Goal: Check status: Check status

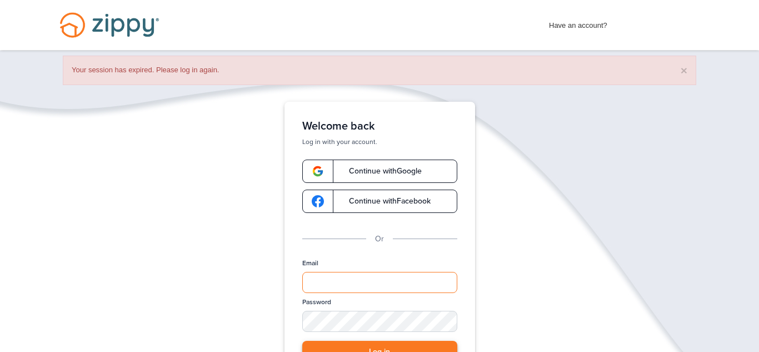
type input "**********"
click at [391, 345] on button "Log in" at bounding box center [379, 352] width 155 height 23
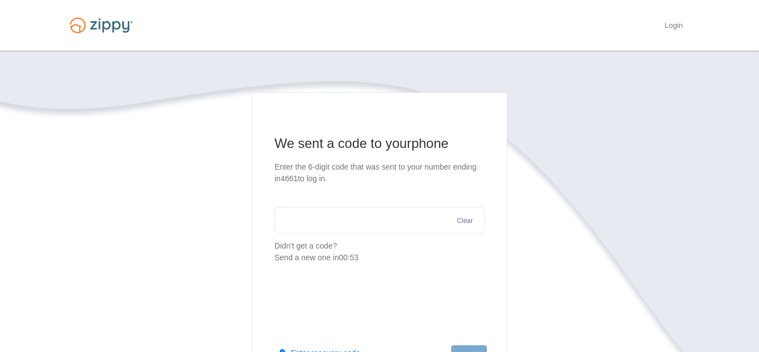
click at [312, 229] on input "text" at bounding box center [379, 220] width 210 height 27
type input "******"
click at [475, 345] on button "Log in" at bounding box center [469, 354] width 36 height 19
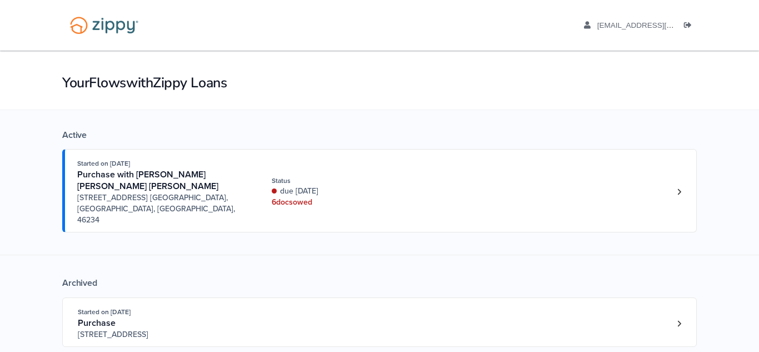
click at [402, 221] on div "Active Started on [DATE] Purchase with [PERSON_NAME] [PERSON_NAME] [PERSON_NAME…" at bounding box center [379, 243] width 635 height 267
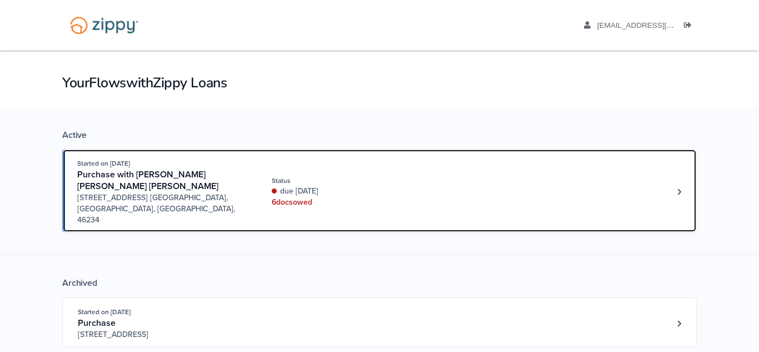
click at [396, 186] on div "due [DATE]" at bounding box center [346, 191] width 148 height 11
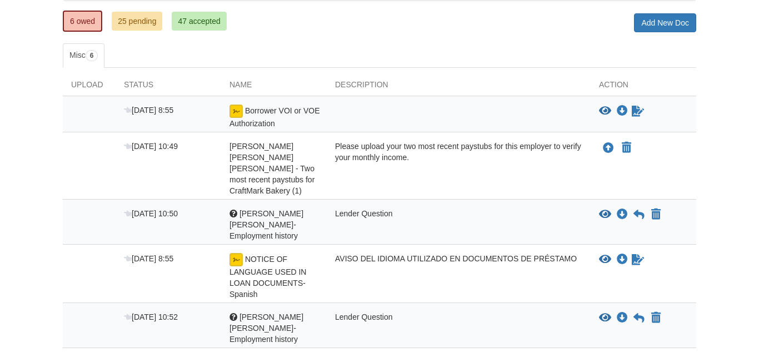
scroll to position [202, 0]
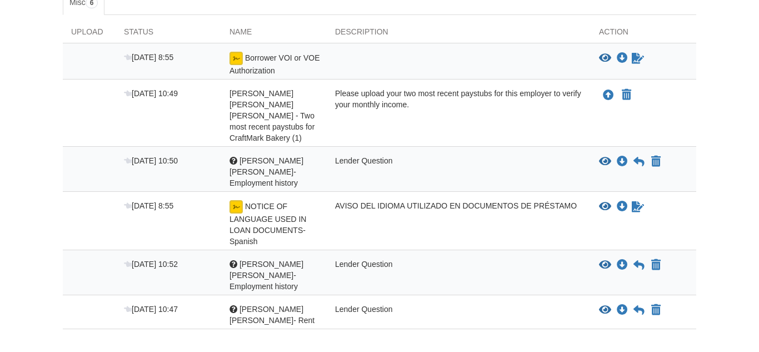
drag, startPoint x: 757, startPoint y: 157, endPoint x: 753, endPoint y: 278, distance: 121.2
click at [753, 278] on html "Back to My Flows paoladiabas@gmail.com Logout" at bounding box center [379, 108] width 759 height 620
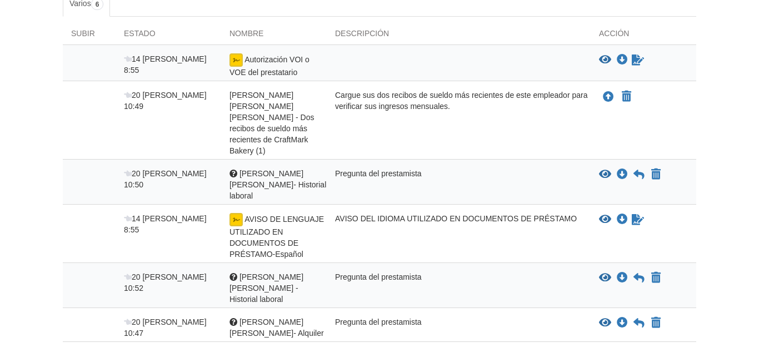
scroll to position [203, 0]
click at [722, 114] on body "Volver a mis flujos paoladiabas@gmail.com Cerrar sesión" at bounding box center [379, 113] width 759 height 633
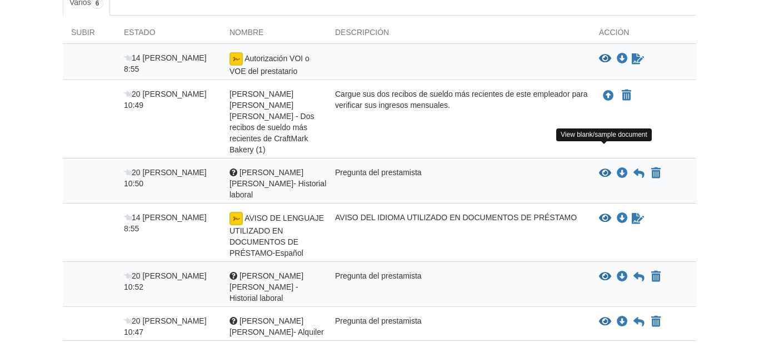
click at [604, 168] on icon "Ver historial laboral de Kevin Sanchez Diaz" at bounding box center [605, 173] width 12 height 11
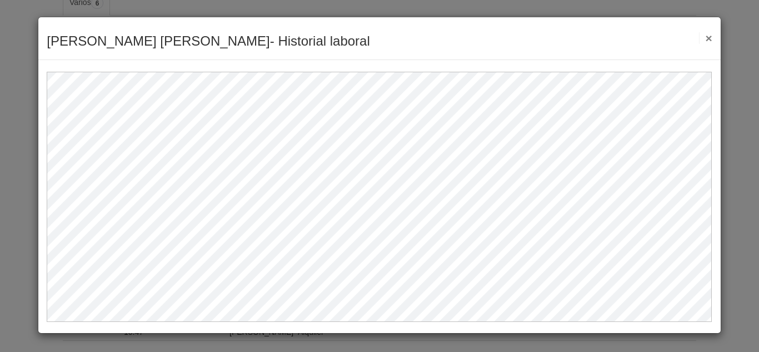
click at [707, 32] on font "×" at bounding box center [708, 38] width 7 height 13
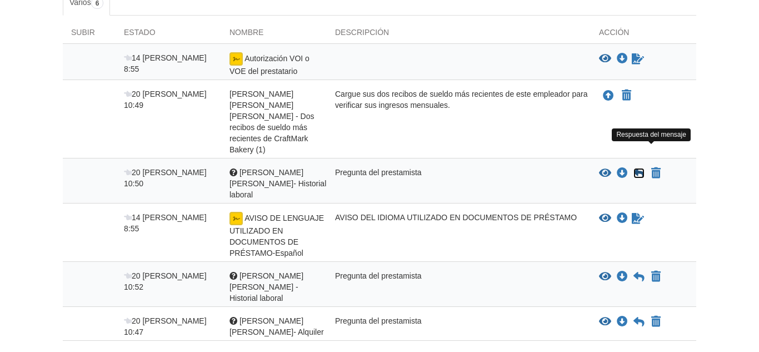
click at [633, 168] on icon at bounding box center [638, 173] width 11 height 11
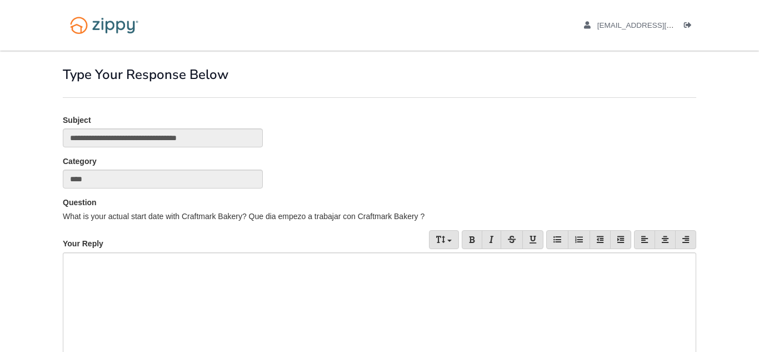
click at [216, 260] on div at bounding box center [379, 324] width 633 height 144
click at [701, 214] on div "Question What is your actual start date with Craftmark Bakery? Que dia empezo a…" at bounding box center [379, 209] width 650 height 25
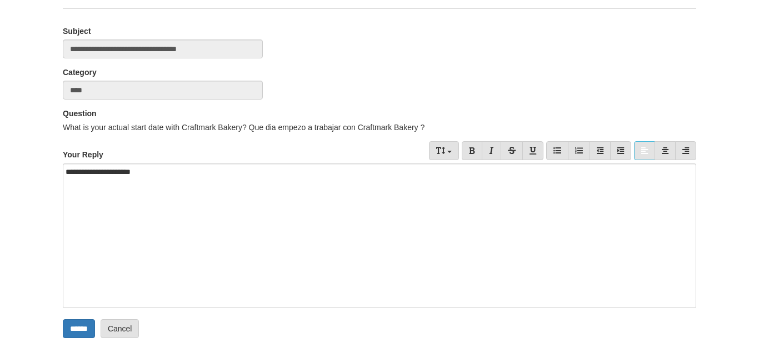
scroll to position [111, 0]
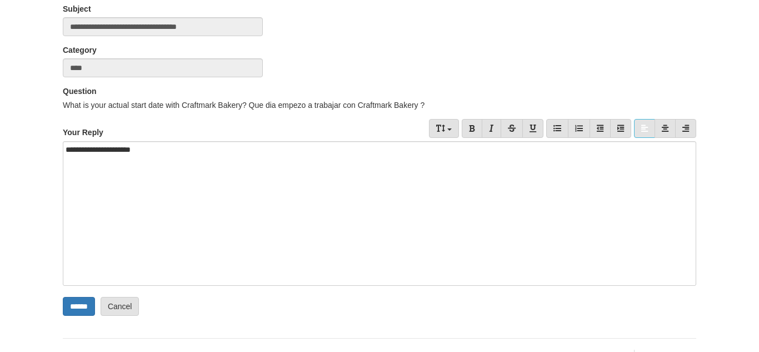
click at [112, 152] on div "**********" at bounding box center [379, 213] width 633 height 144
click at [74, 302] on input "******" at bounding box center [79, 306] width 32 height 19
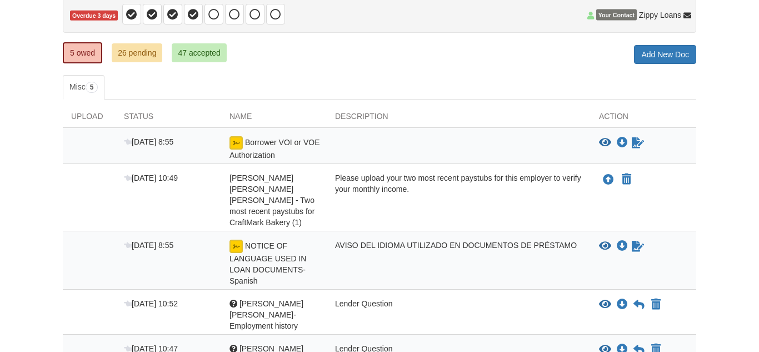
scroll to position [178, 0]
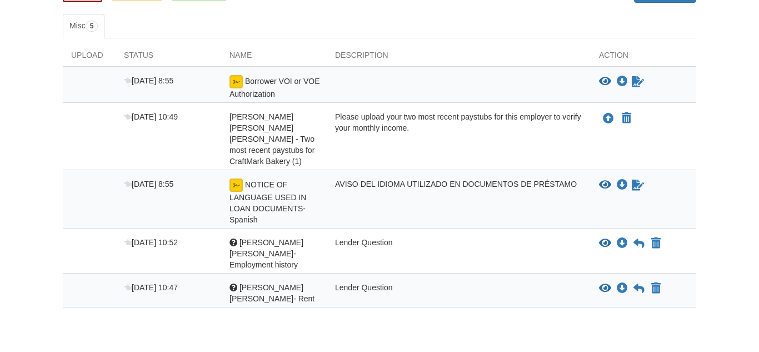
click at [602, 238] on icon "View Paola A. Diaz Baquero- Employment history" at bounding box center [605, 243] width 12 height 11
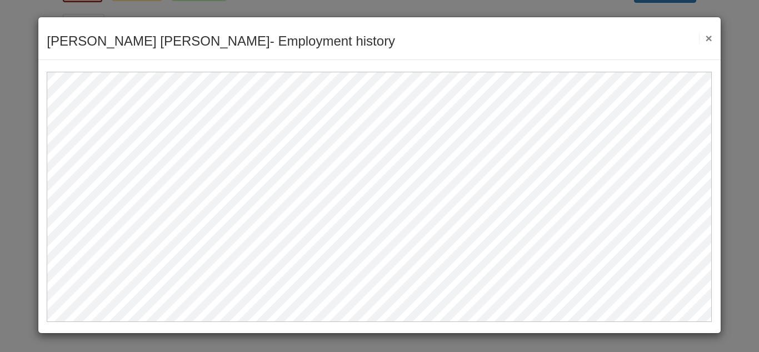
click at [707, 39] on button "×" at bounding box center [705, 38] width 13 height 12
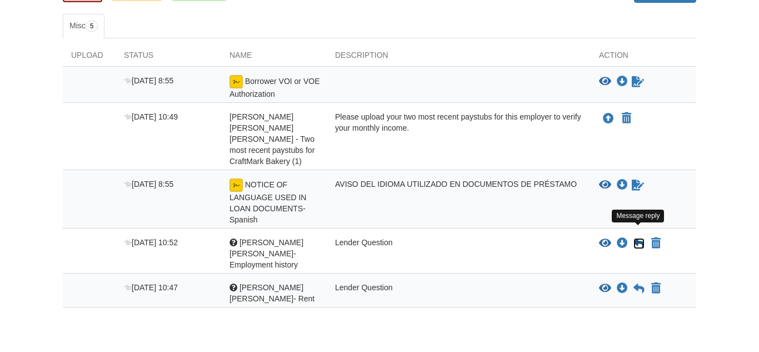
click at [637, 238] on icon at bounding box center [638, 243] width 11 height 11
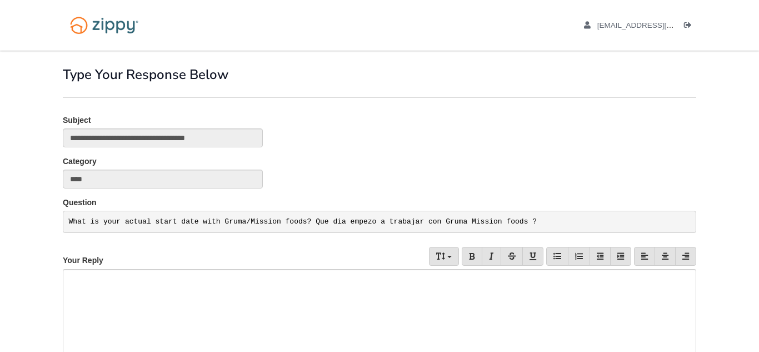
click at [189, 274] on div at bounding box center [379, 341] width 633 height 144
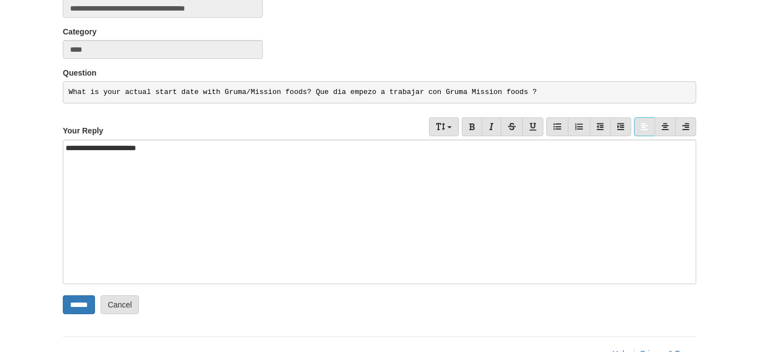
scroll to position [132, 0]
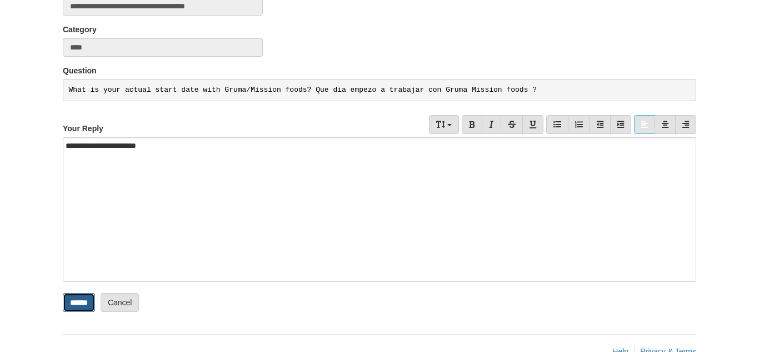
click at [89, 302] on input "******" at bounding box center [79, 302] width 32 height 19
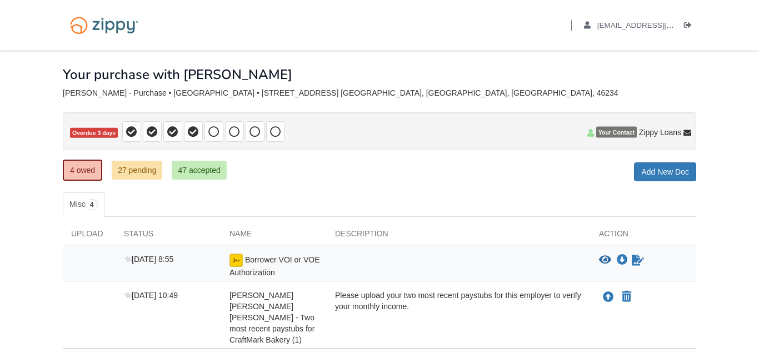
click at [756, 178] on body "Back to My Flows [EMAIL_ADDRESS][DOMAIN_NAME] Logout" at bounding box center [379, 265] width 759 height 530
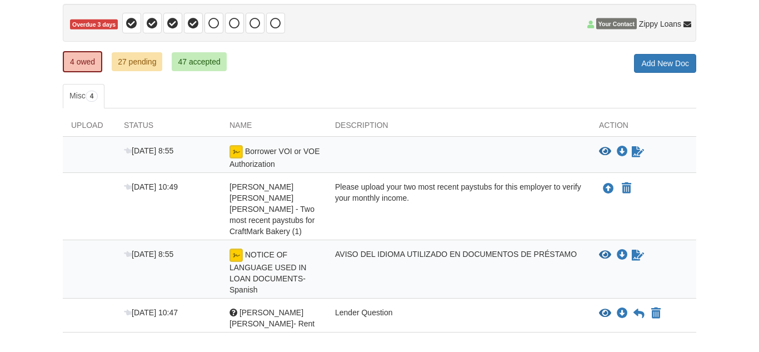
scroll to position [167, 0]
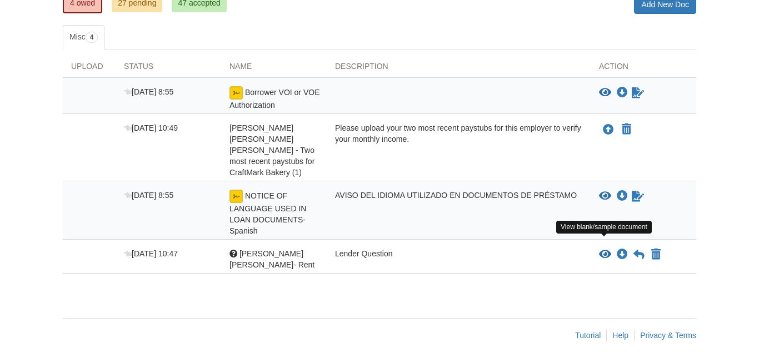
click at [608, 249] on icon "View Paola A. Diaz Baquero- Rent" at bounding box center [605, 254] width 12 height 11
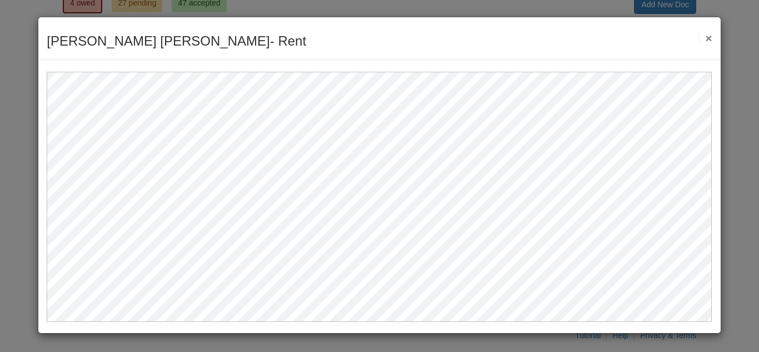
click at [706, 36] on button "×" at bounding box center [705, 38] width 13 height 12
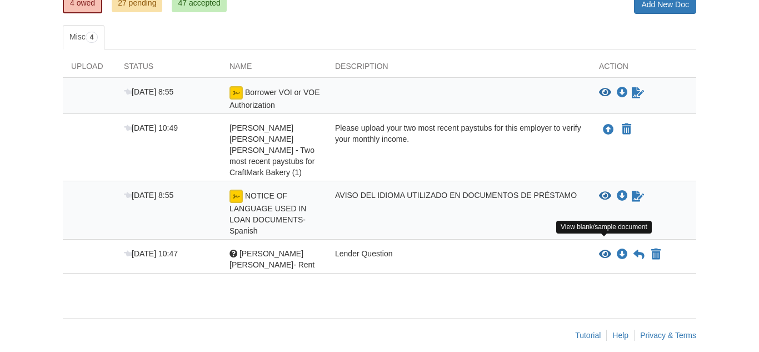
click at [603, 249] on icon "View Paola A. Diaz Baquero- Rent" at bounding box center [605, 254] width 12 height 11
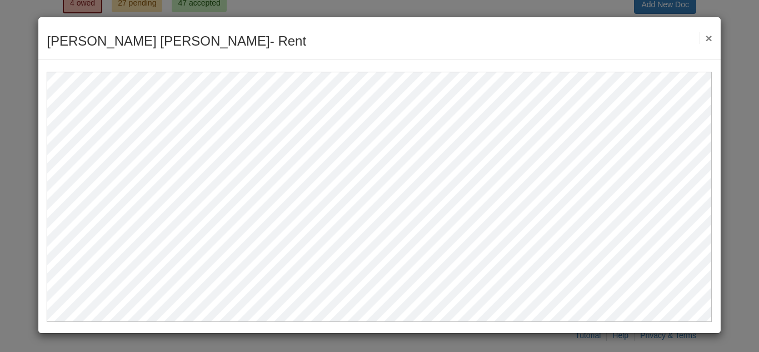
click at [708, 39] on button "×" at bounding box center [705, 38] width 13 height 12
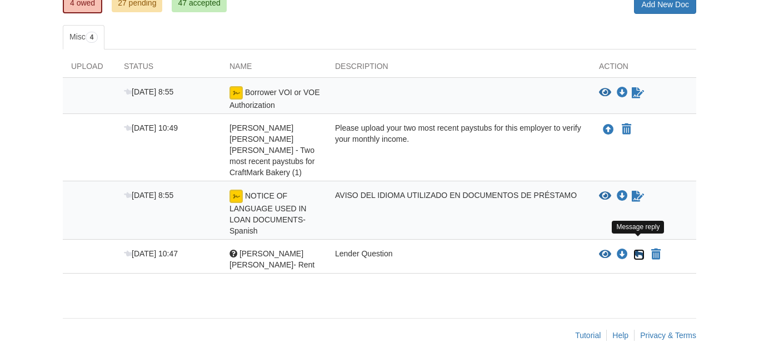
click at [638, 249] on icon at bounding box center [638, 254] width 11 height 11
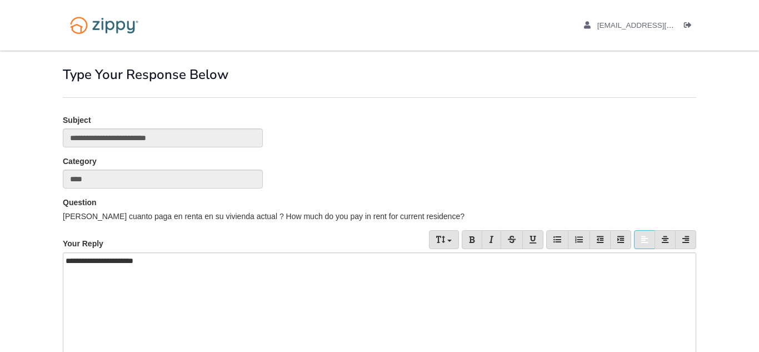
click at [758, 296] on body "[EMAIL_ADDRESS][DOMAIN_NAME] Logout" at bounding box center [379, 247] width 759 height 494
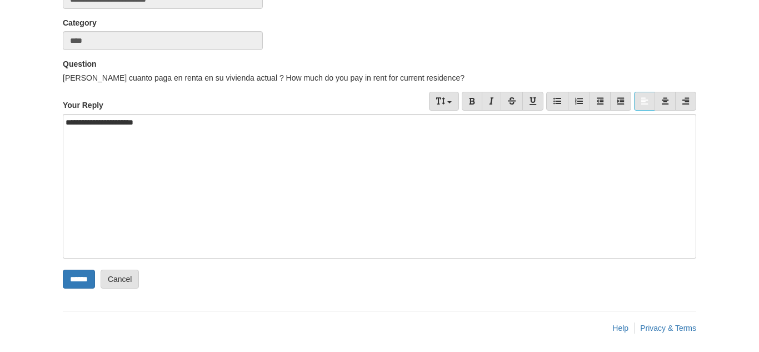
scroll to position [142, 0]
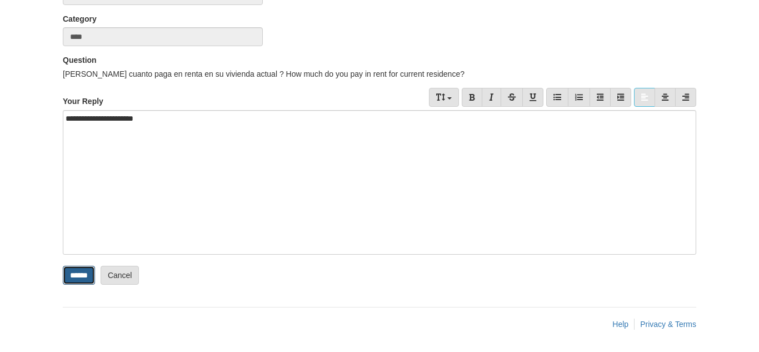
click at [69, 270] on input "******" at bounding box center [79, 275] width 32 height 19
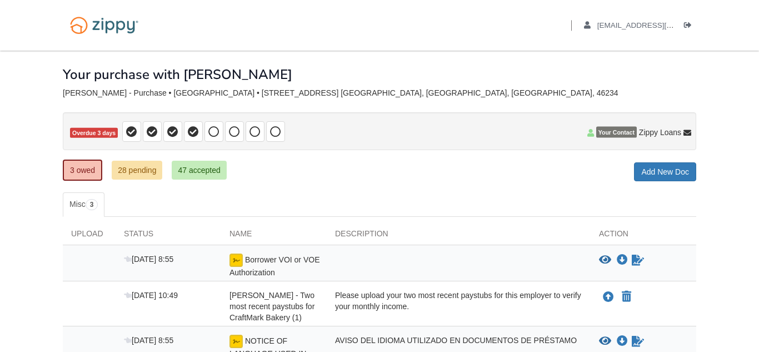
click at [744, 199] on body "Back to My Flows [EMAIL_ADDRESS][DOMAIN_NAME] Logout" at bounding box center [379, 237] width 759 height 474
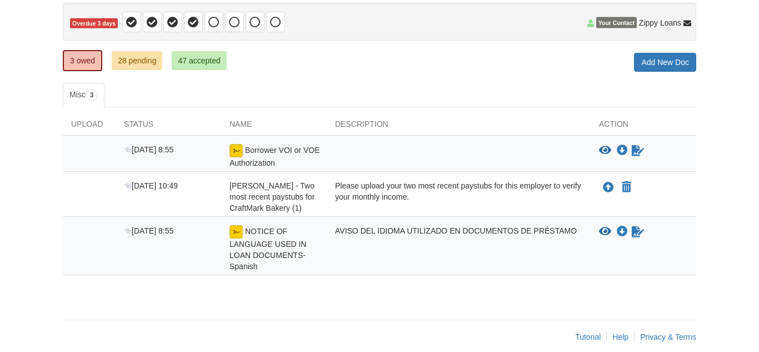
scroll to position [133, 0]
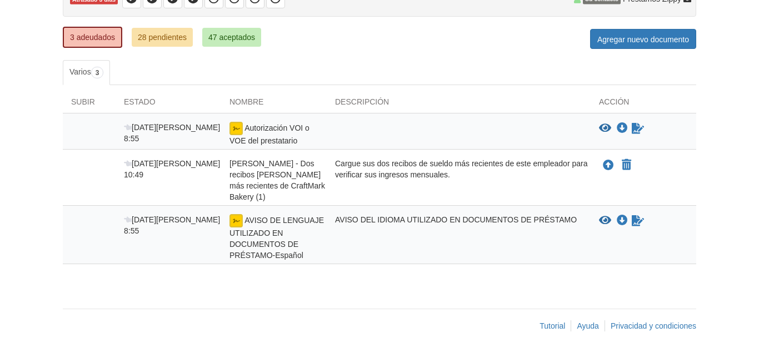
click at [710, 156] on body "Volver a mis flujos [EMAIL_ADDRESS][DOMAIN_NAME] Cerrar sesión" at bounding box center [379, 110] width 759 height 487
click at [638, 133] on icon "Esperando que su coprestatario firme electrónicamente" at bounding box center [638, 128] width 12 height 11
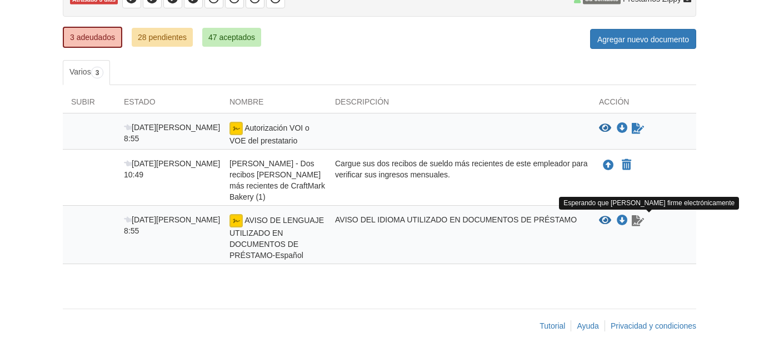
click at [633, 223] on icon "Esperando que su coprestatario firme electrónicamente" at bounding box center [638, 220] width 12 height 11
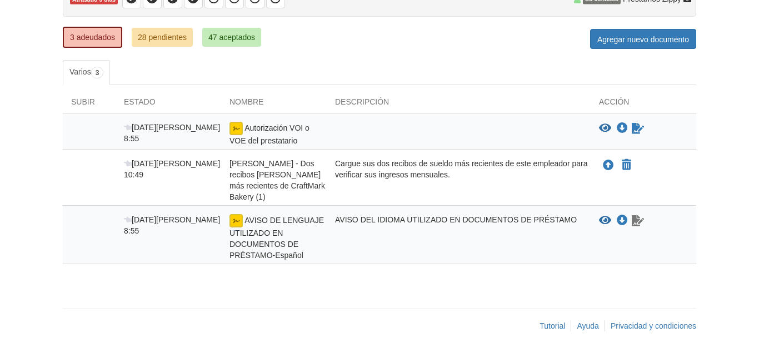
click at [633, 223] on icon "Esperando que su coprestatario firme electrónicamente" at bounding box center [638, 220] width 12 height 11
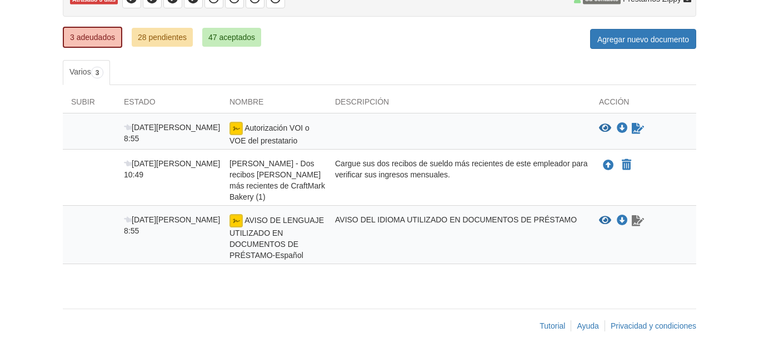
click at [633, 223] on icon "Esperando que su coprestatario firme electrónicamente" at bounding box center [638, 220] width 12 height 11
click at [635, 131] on icon "Esperando que su coprestatario firme electrónicamente" at bounding box center [638, 128] width 12 height 11
click at [635, 129] on icon "Esperando que su coprestatario firme electrónicamente" at bounding box center [638, 128] width 12 height 11
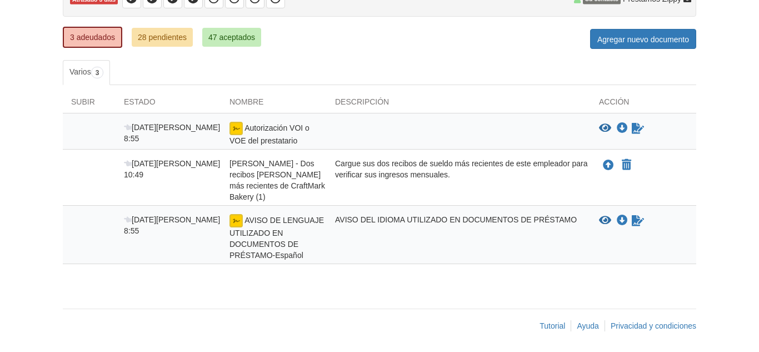
click at [636, 123] on icon "Esperando que su coprestatario firme electrónicamente" at bounding box center [638, 128] width 12 height 11
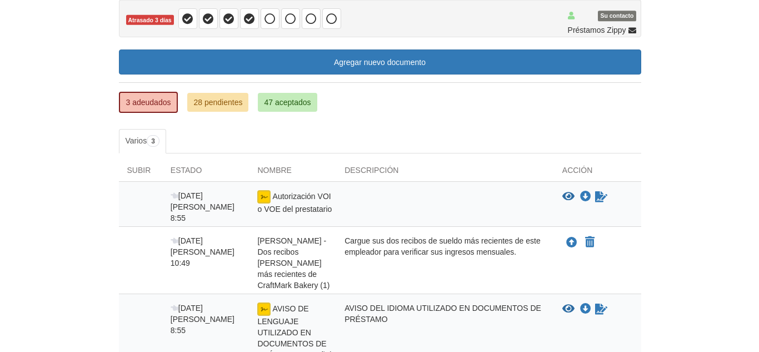
scroll to position [122, 0]
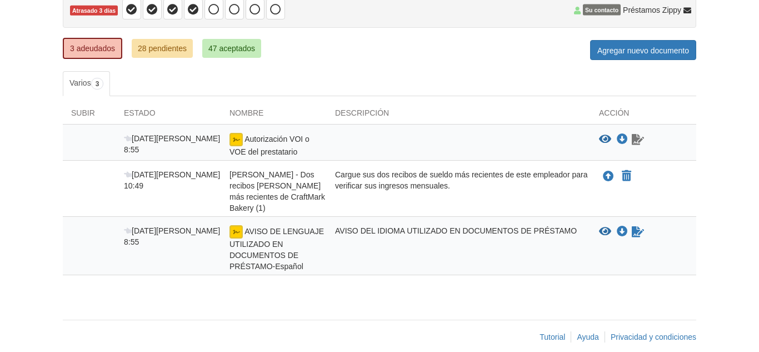
click at [635, 139] on icon "Esperando que su coprestatario firme electrónicamente" at bounding box center [638, 139] width 12 height 11
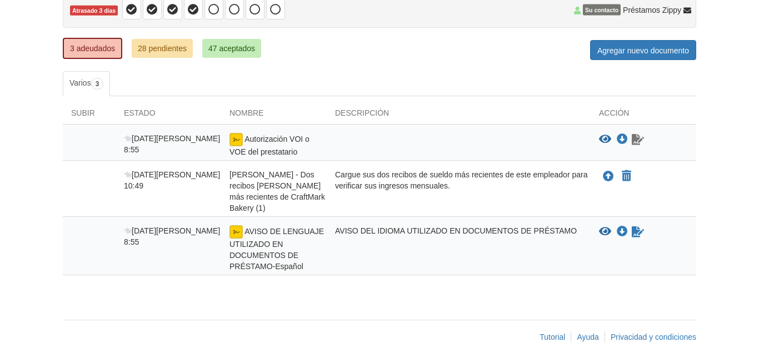
click at [635, 139] on icon "Esperando que su coprestatario firme electrónicamente" at bounding box center [638, 139] width 12 height 11
click at [620, 136] on icon "Descargar Autorización VOI o VOE del Prestatario" at bounding box center [622, 139] width 11 height 11
click at [631, 141] on link "Firmar documento" at bounding box center [638, 139] width 14 height 13
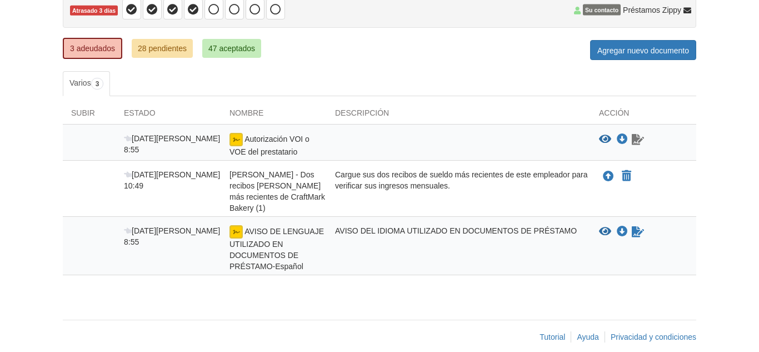
click at [631, 141] on link "Firmar documento" at bounding box center [638, 139] width 14 height 13
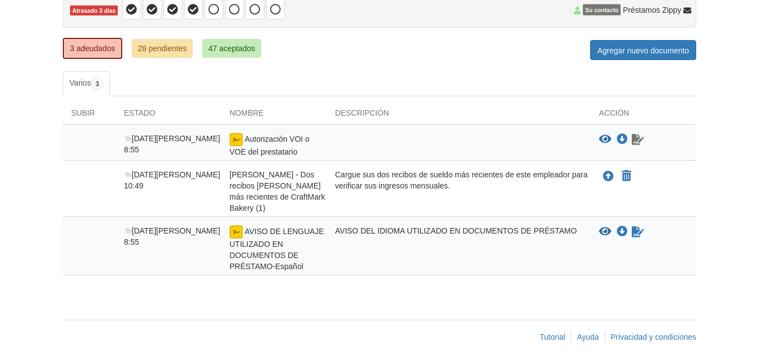
click at [631, 141] on link "Firmar documento" at bounding box center [638, 139] width 14 height 13
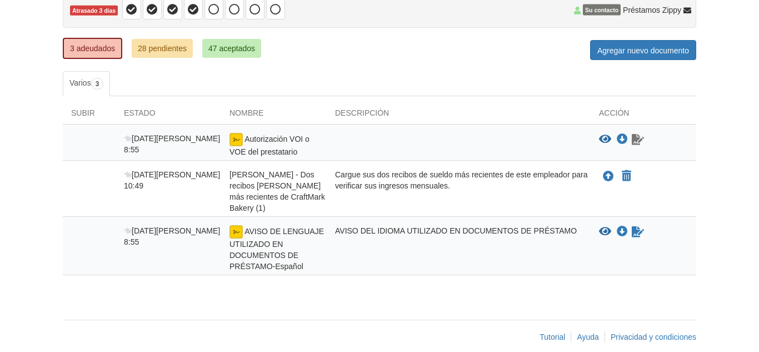
click at [631, 141] on link "Firmar documento" at bounding box center [638, 139] width 14 height 13
